Goal: Book appointment/travel/reservation

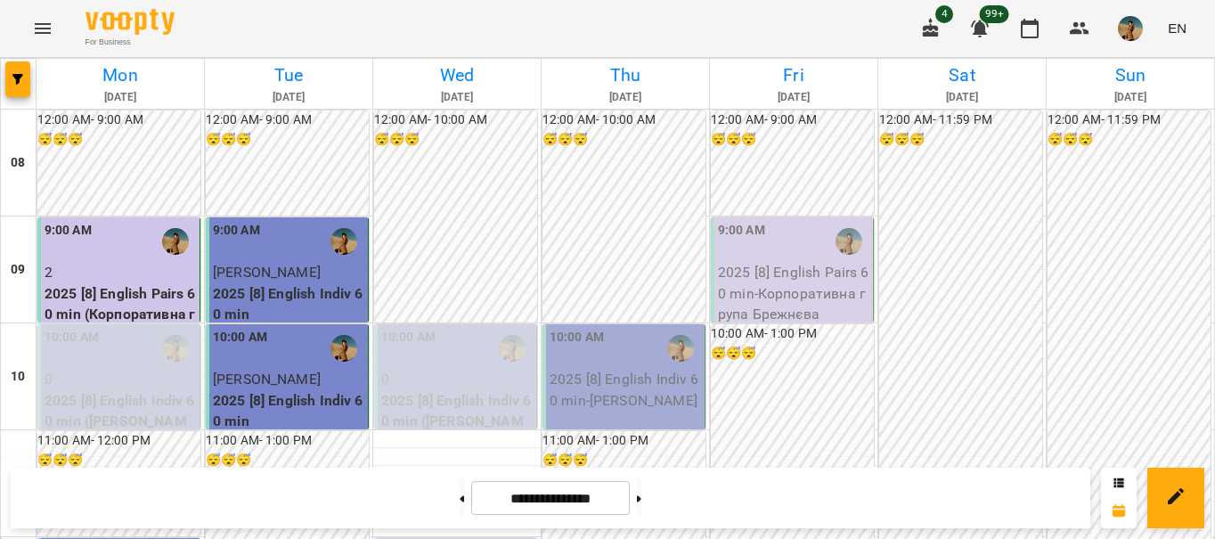
scroll to position [666, 0]
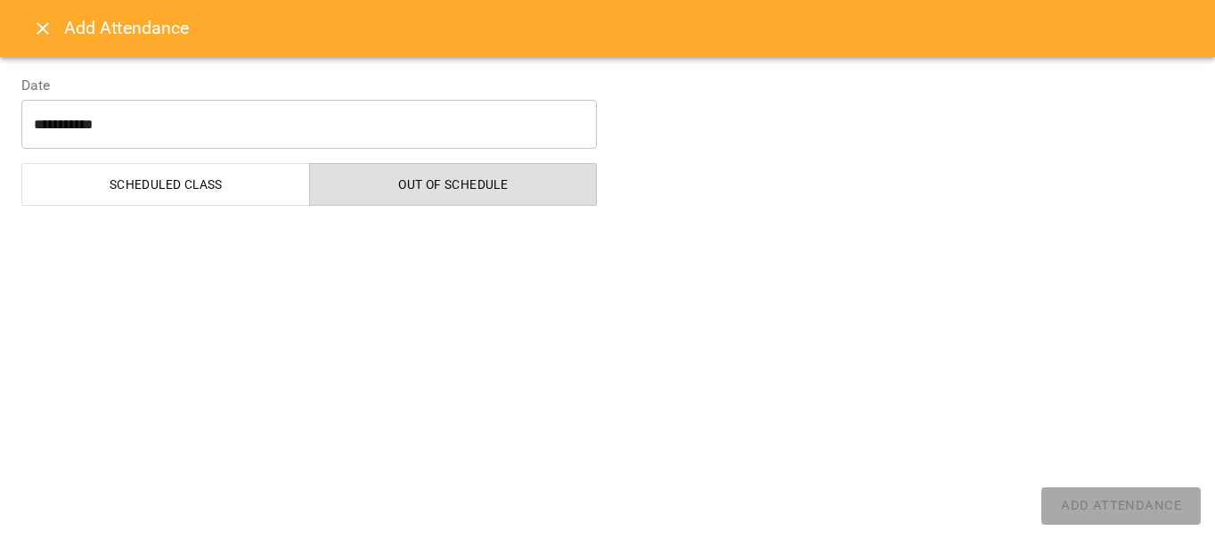
select select "**********"
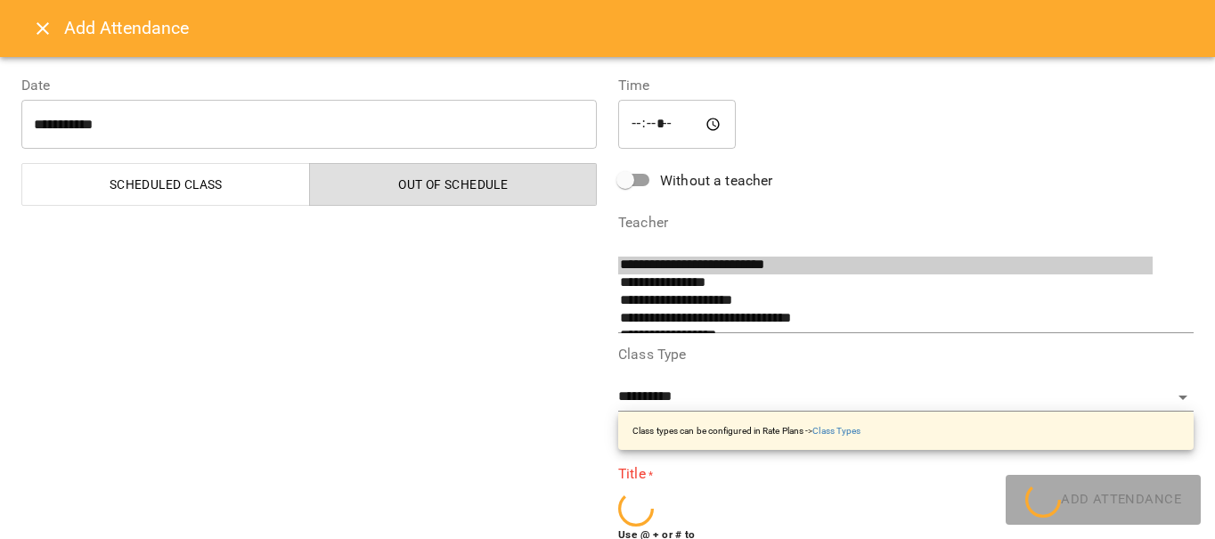
scroll to position [135, 0]
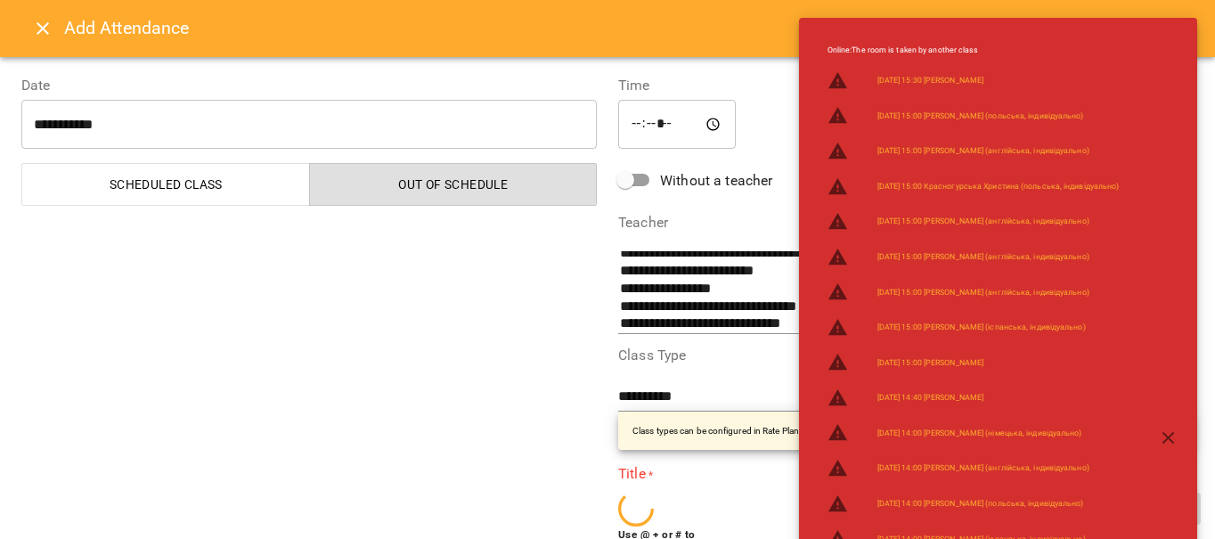
click at [45, 25] on icon "Close" at bounding box center [43, 28] width 12 height 12
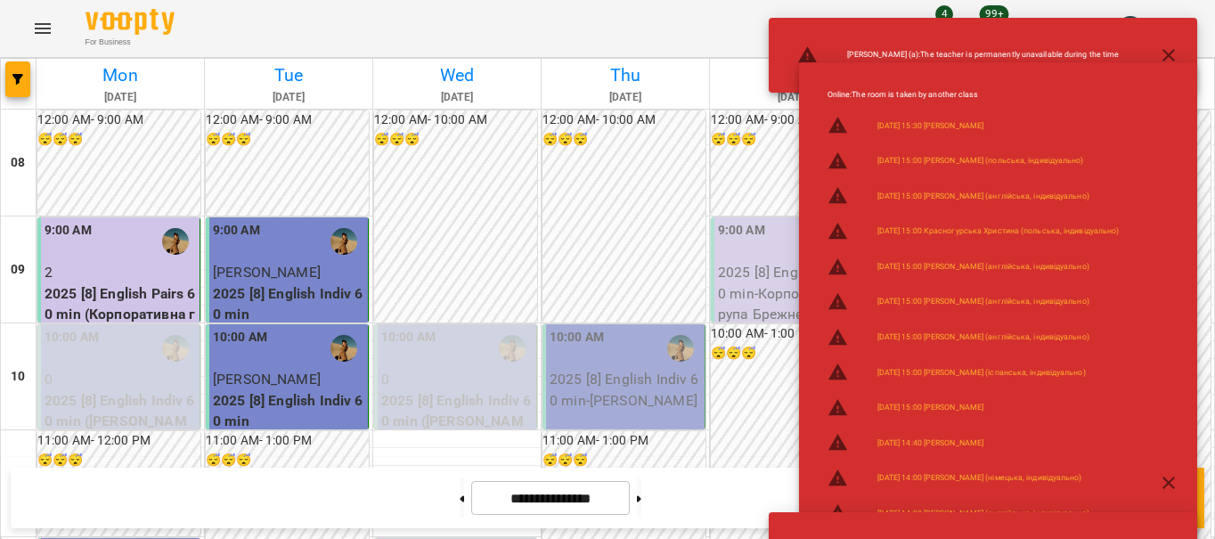
scroll to position [344, 0]
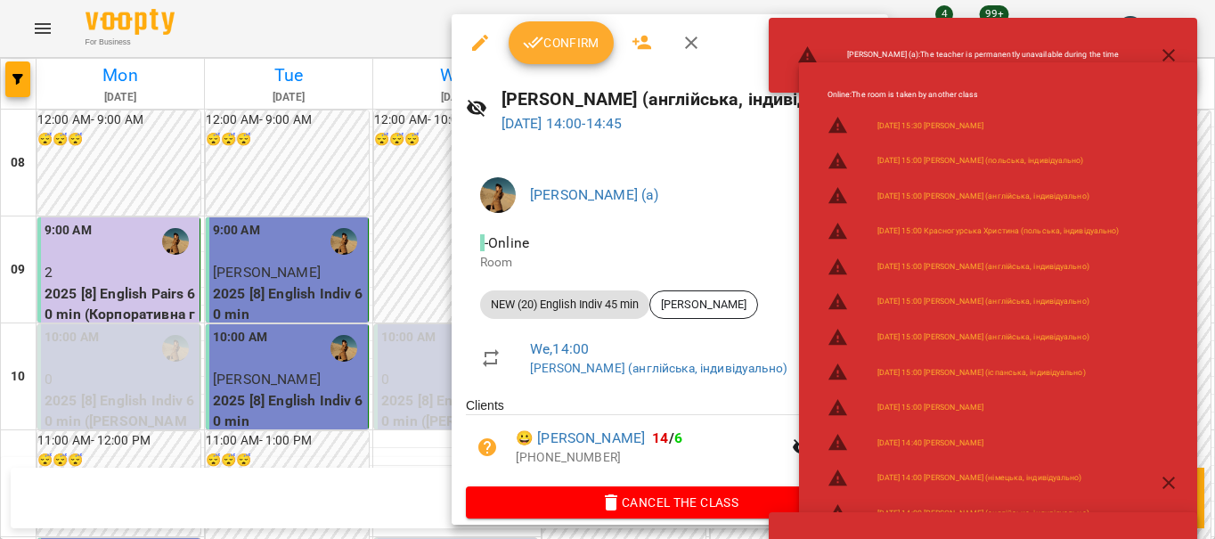
click at [548, 52] on span "Confirm" at bounding box center [561, 42] width 77 height 21
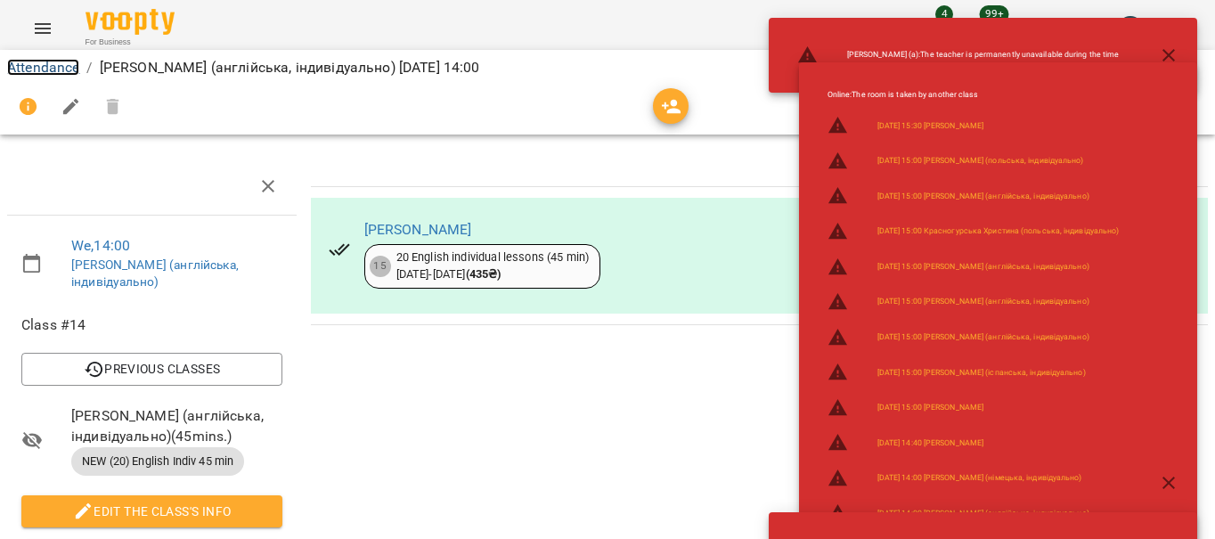
click at [23, 66] on link "Attendance" at bounding box center [43, 67] width 72 height 17
